Goal: Check status: Check status

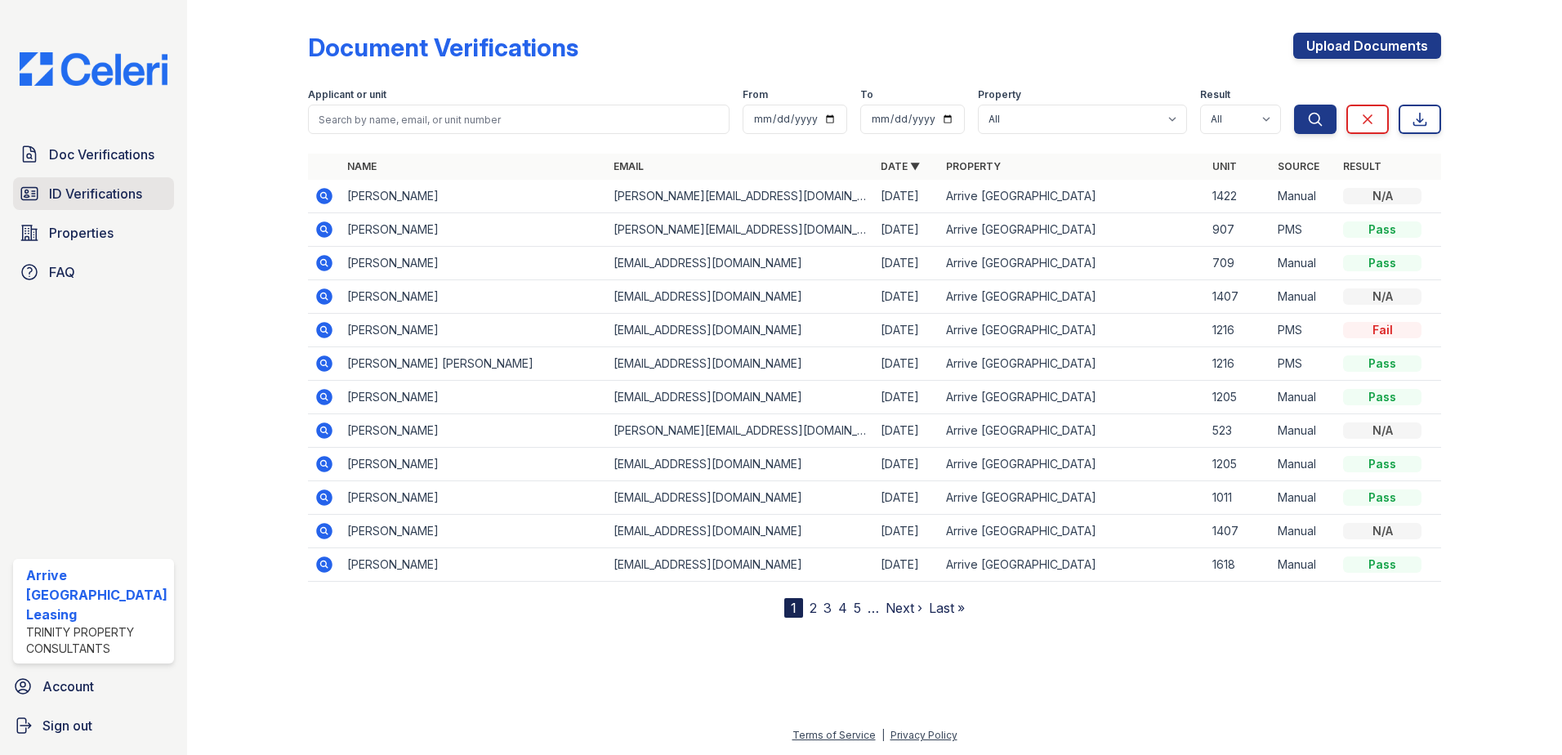
click at [99, 196] on span "ID Verifications" at bounding box center [95, 194] width 93 height 20
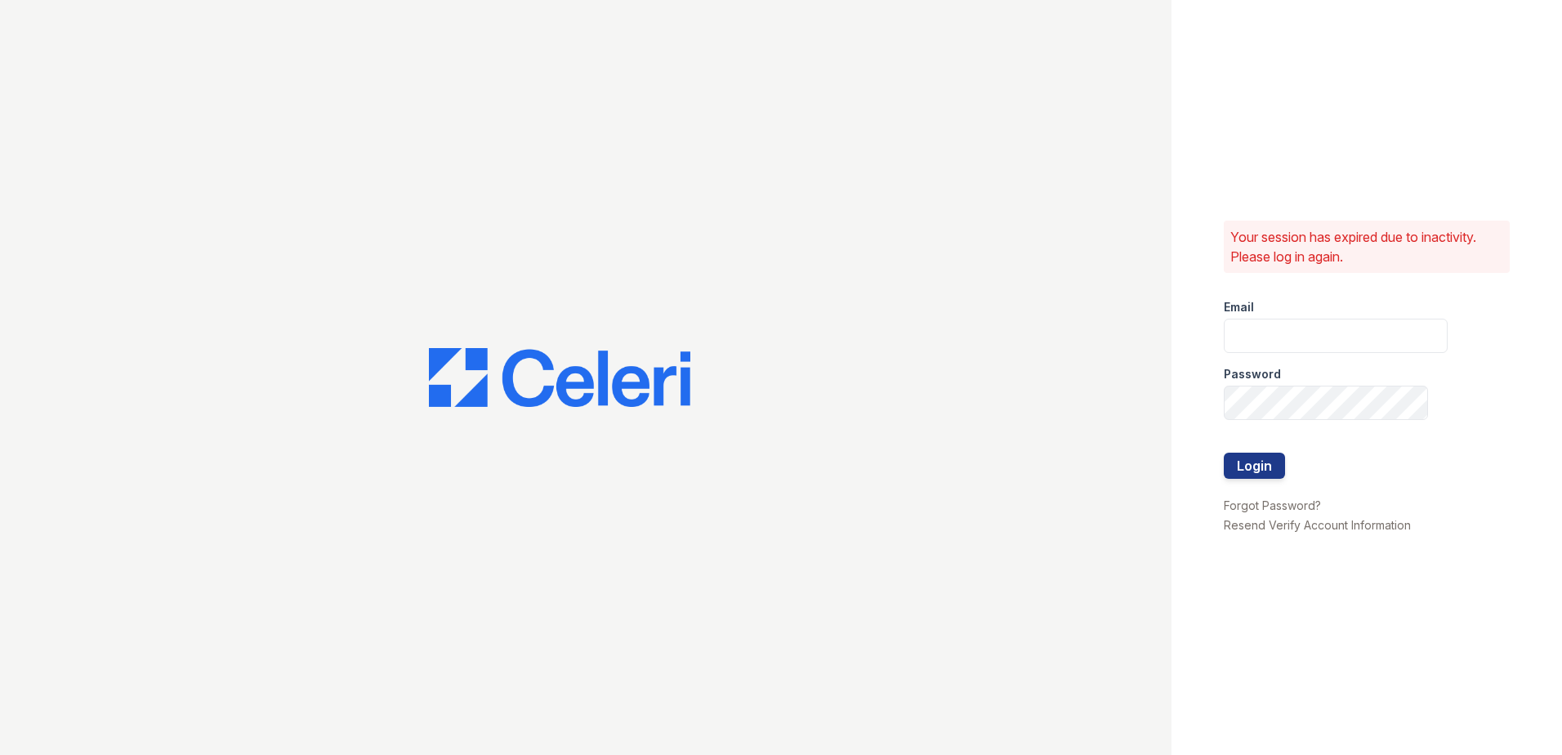
type input "arriveinnerharbor@trinity-pm.com"
click at [1270, 465] on button "Login" at bounding box center [1254, 466] width 61 height 26
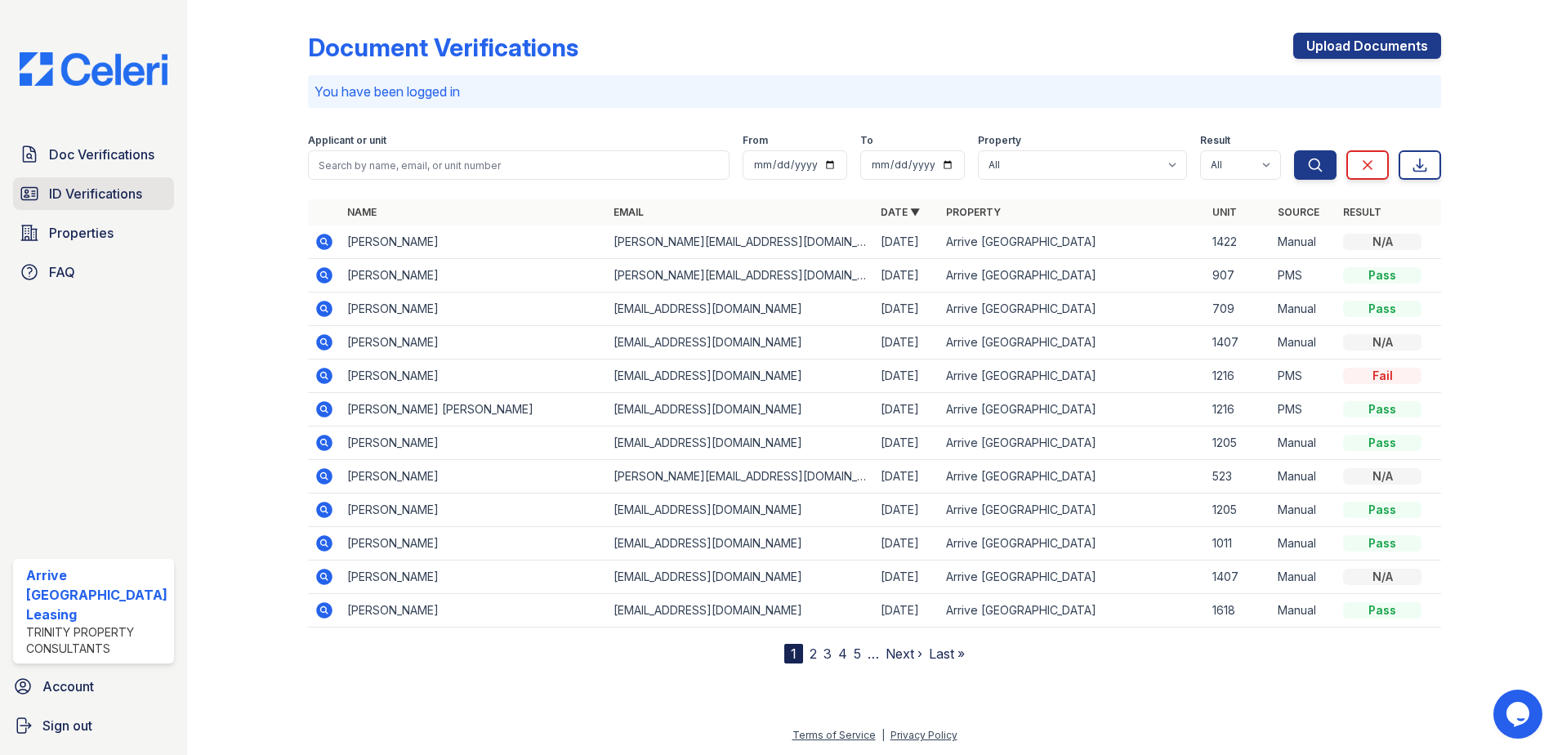
click at [147, 199] on link "ID Verifications" at bounding box center [93, 193] width 161 height 33
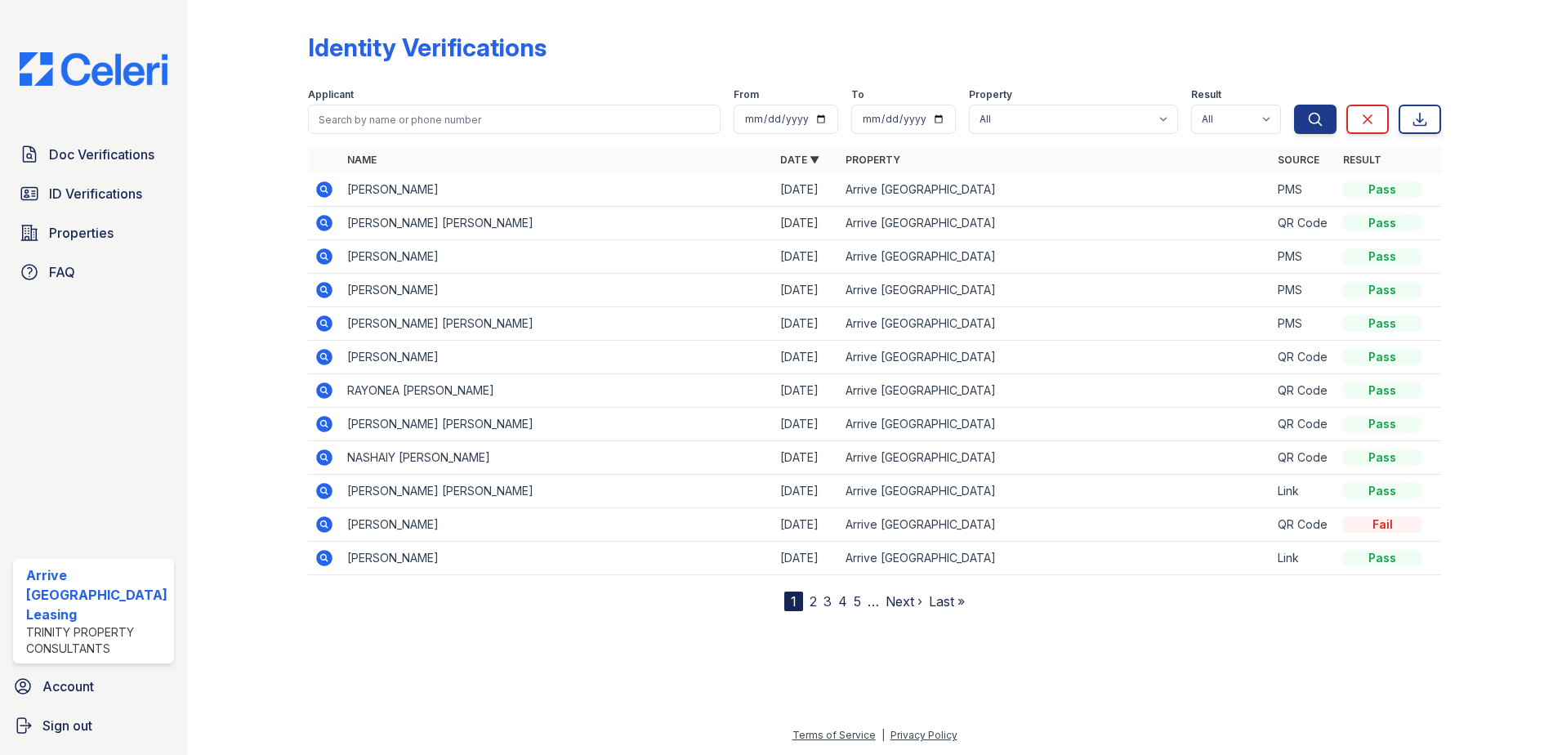
click at [326, 260] on icon at bounding box center [325, 257] width 20 height 20
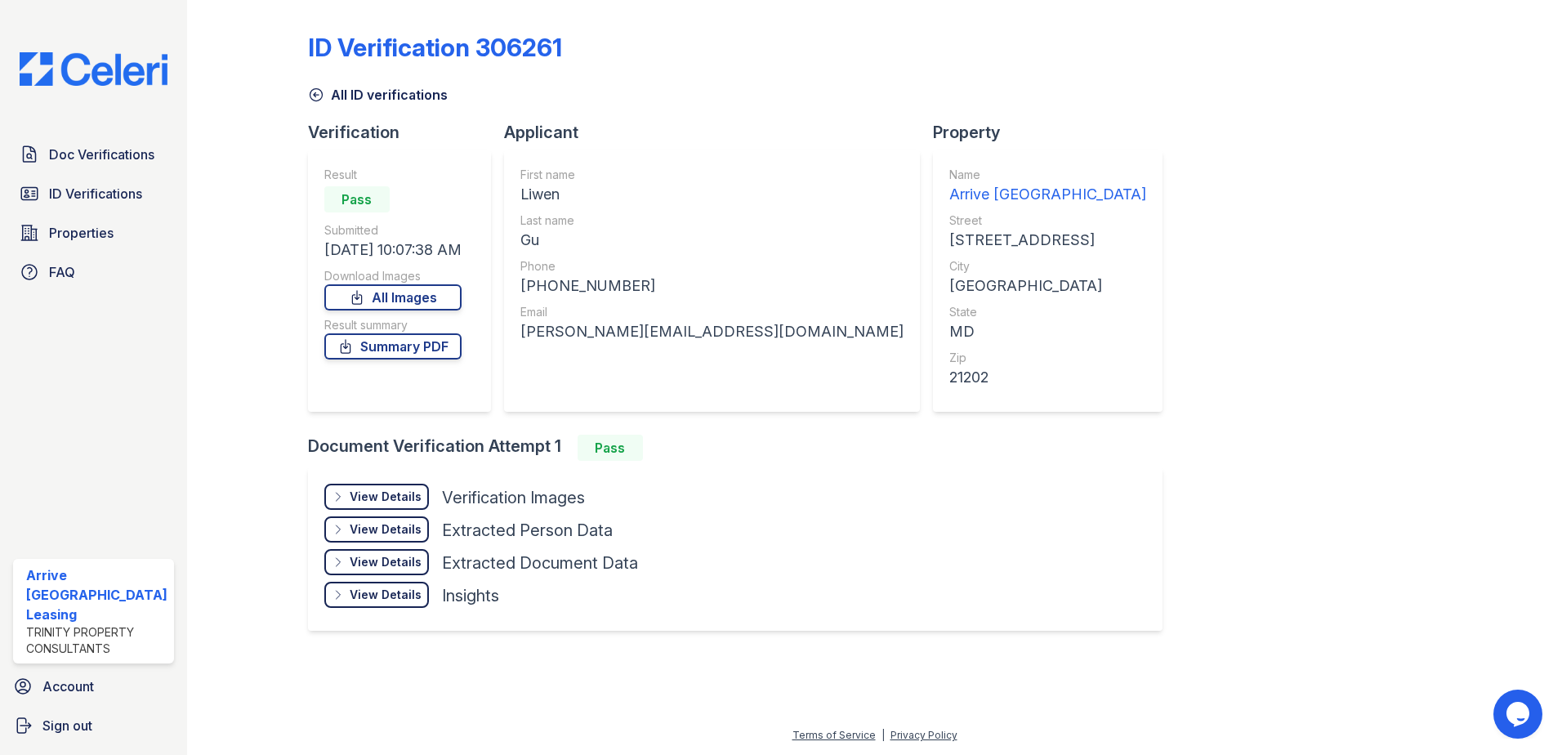
click at [1390, 400] on div "ID Verification 306261 All ID verifications Verification Result Pass Submitted …" at bounding box center [875, 330] width 1134 height 647
